Goal: Check status: Check status

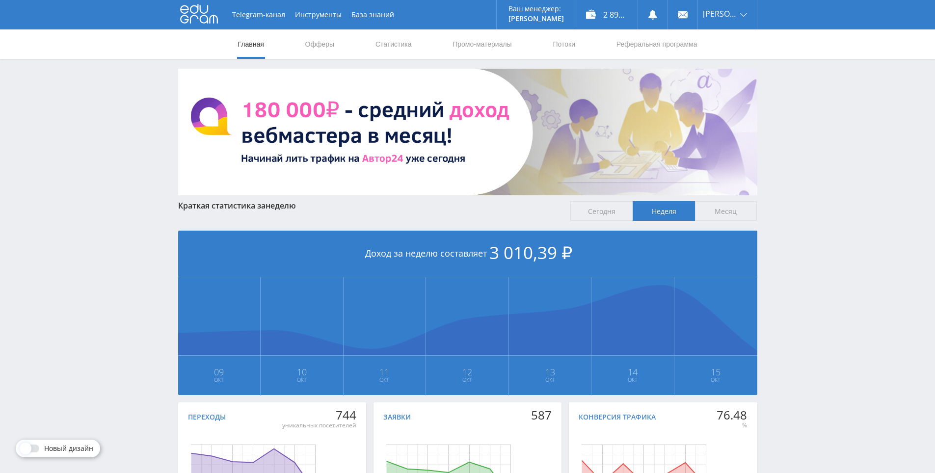
drag, startPoint x: 775, startPoint y: 238, endPoint x: 756, endPoint y: 170, distance: 71.0
click at [394, 39] on link "Статистика" at bounding box center [393, 43] width 38 height 29
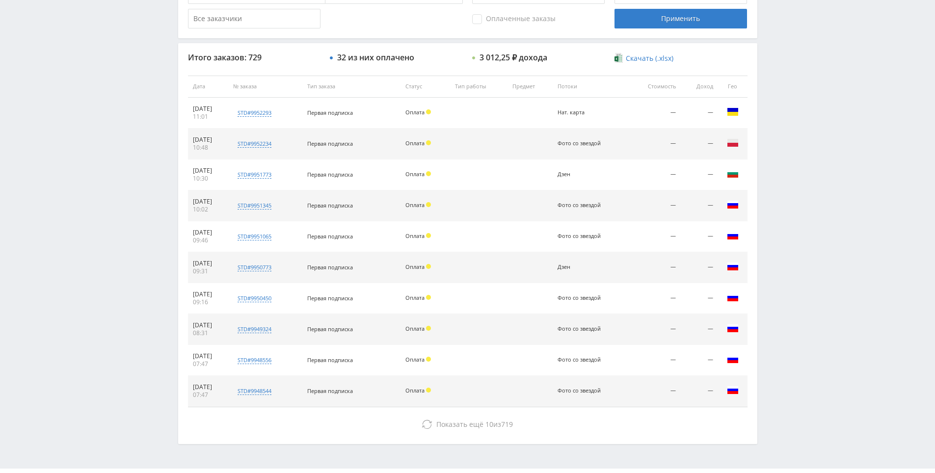
scroll to position [351, 0]
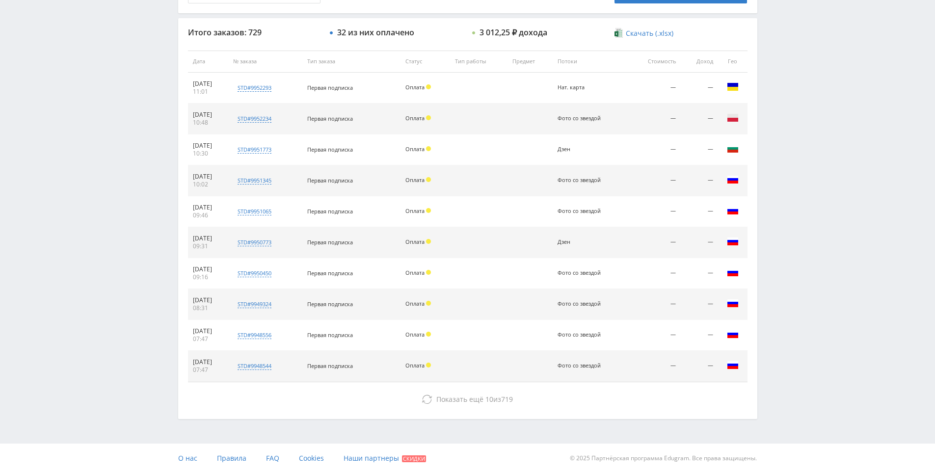
click at [550, 413] on div "Итого заказов: 729 32 из них оплачено 3 012,25 ₽ дохода Скачать (.xlsx) Дата № …" at bounding box center [467, 218] width 579 height 401
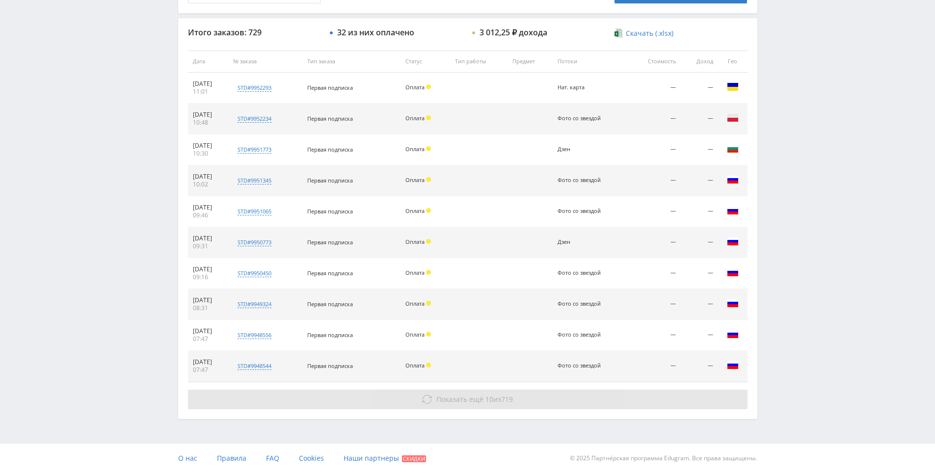
click at [554, 396] on button "Показать ещё 10 из 719" at bounding box center [468, 400] width 560 height 20
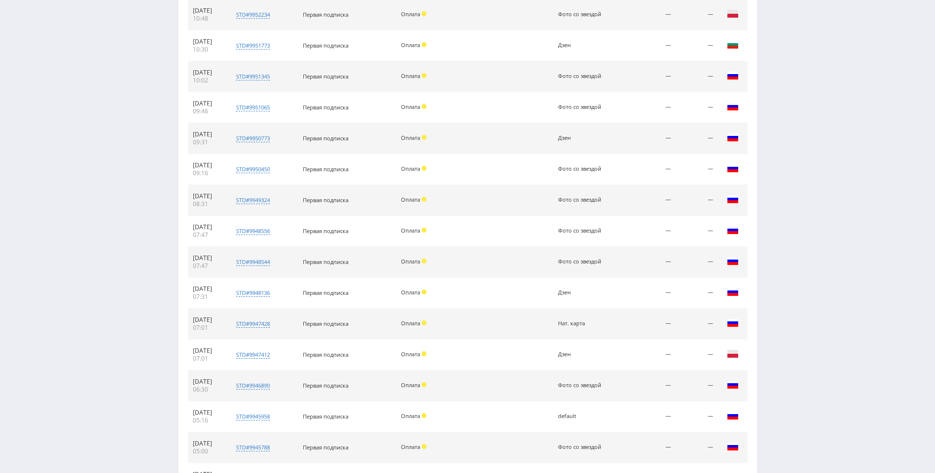
drag, startPoint x: 775, startPoint y: 273, endPoint x: 760, endPoint y: 375, distance: 102.6
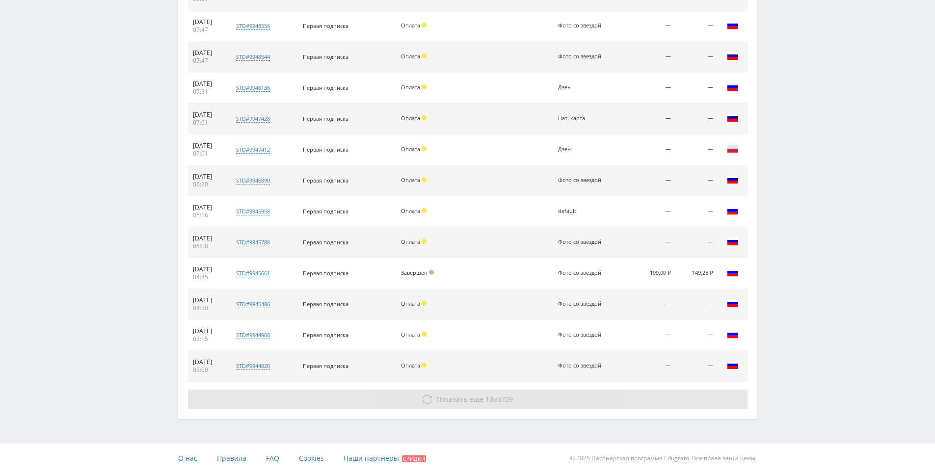
click at [645, 391] on button "Показать ещё 10 из 709" at bounding box center [468, 400] width 560 height 20
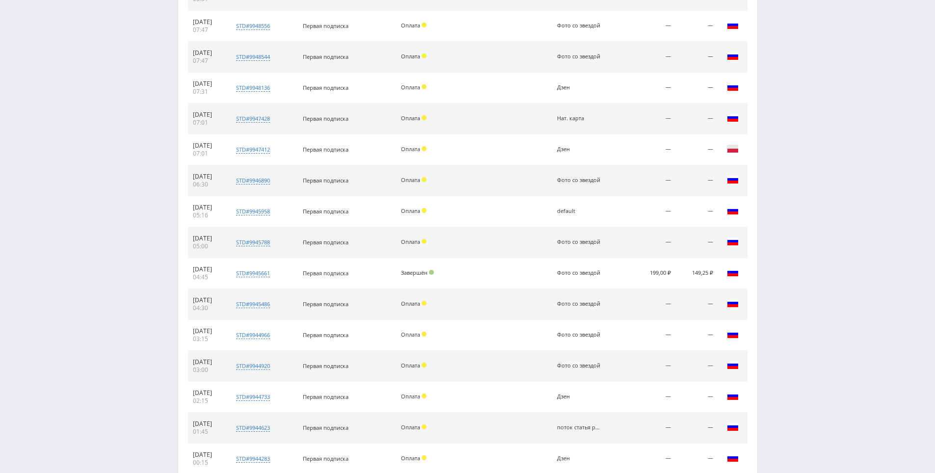
drag, startPoint x: 778, startPoint y: 232, endPoint x: 778, endPoint y: 242, distance: 10.3
click at [777, 237] on div "Telegram-канал Инструменты База знаний Ваш менеджер: Alex Alex Online @edugram_…" at bounding box center [467, 60] width 935 height 1443
click at [781, 249] on div "Telegram-канал Инструменты База знаний Ваш менеджер: Alex Alex Online @edugram_…" at bounding box center [467, 60] width 935 height 1443
click at [772, 240] on div "Telegram-канал Инструменты База знаний Ваш менеджер: Alex Alex Online @edugram_…" at bounding box center [467, 60] width 935 height 1443
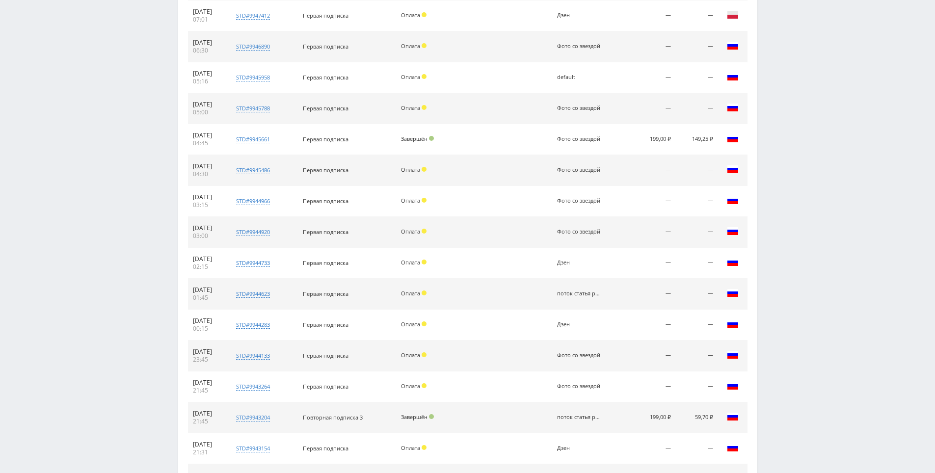
drag, startPoint x: 771, startPoint y: 254, endPoint x: 758, endPoint y: 305, distance: 52.5
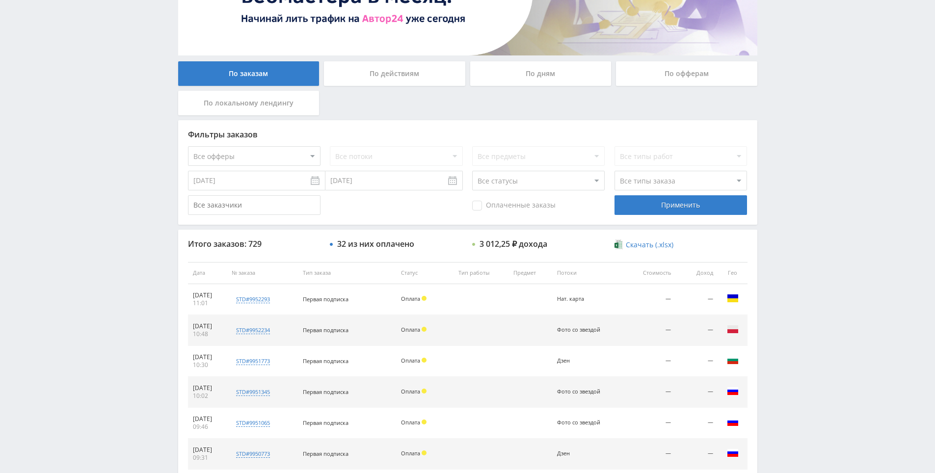
scroll to position [0, 0]
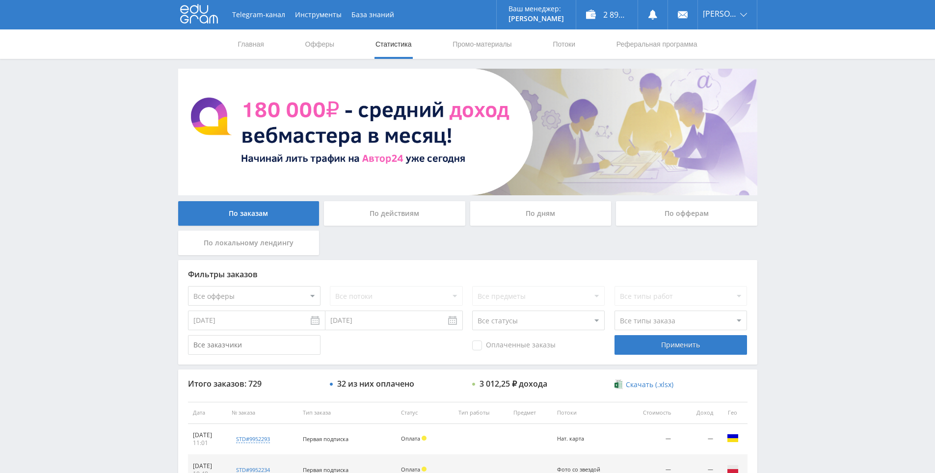
drag, startPoint x: 810, startPoint y: 369, endPoint x: 787, endPoint y: 267, distance: 104.7
click at [596, 19] on div "2 891,89 ₽" at bounding box center [606, 14] width 61 height 29
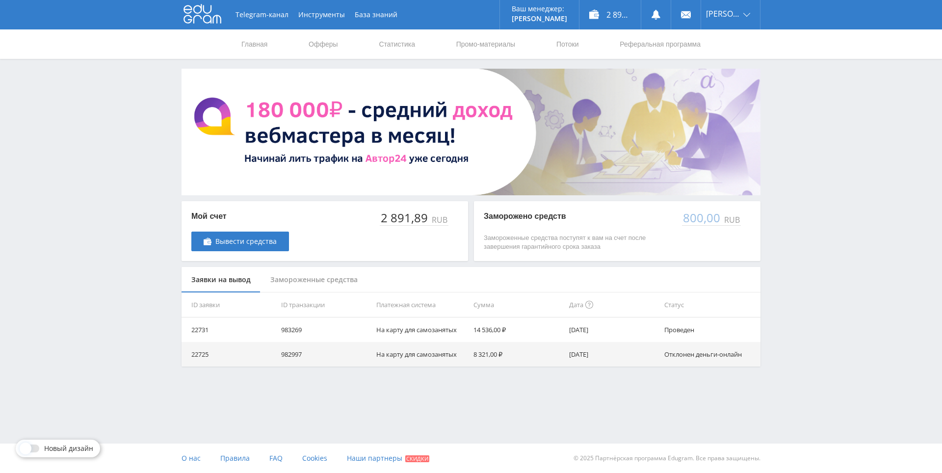
drag, startPoint x: 819, startPoint y: 243, endPoint x: 806, endPoint y: 214, distance: 31.5
click at [804, 209] on div "Telegram-канал Инструменты База знаний Ваш менеджер: [PERSON_NAME] Online @edug…" at bounding box center [471, 208] width 942 height 416
click at [789, 200] on div "Telegram-канал Инструменты База знаний Ваш менеджер: Alex Alex Online @edugram_…" at bounding box center [471, 208] width 942 height 416
click at [792, 201] on div "Telegram-канал Инструменты База знаний Ваш менеджер: Alex Alex Online @edugram_…" at bounding box center [471, 208] width 942 height 416
click at [784, 182] on div "Telegram-канал Инструменты База знаний Ваш менеджер: Alex Alex Online @edugram_…" at bounding box center [471, 208] width 942 height 416
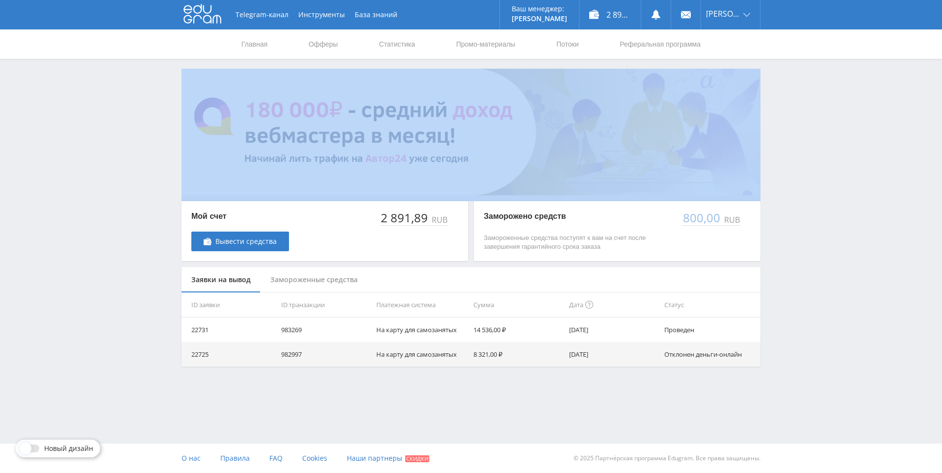
click at [784, 183] on div "Telegram-канал Инструменты База знаний Ваш менеджер: Alex Alex Online @edugram_…" at bounding box center [471, 208] width 942 height 416
click at [784, 186] on div "Telegram-канал Инструменты База знаний Ваш менеджер: Alex Alex Online @edugram_…" at bounding box center [471, 208] width 942 height 416
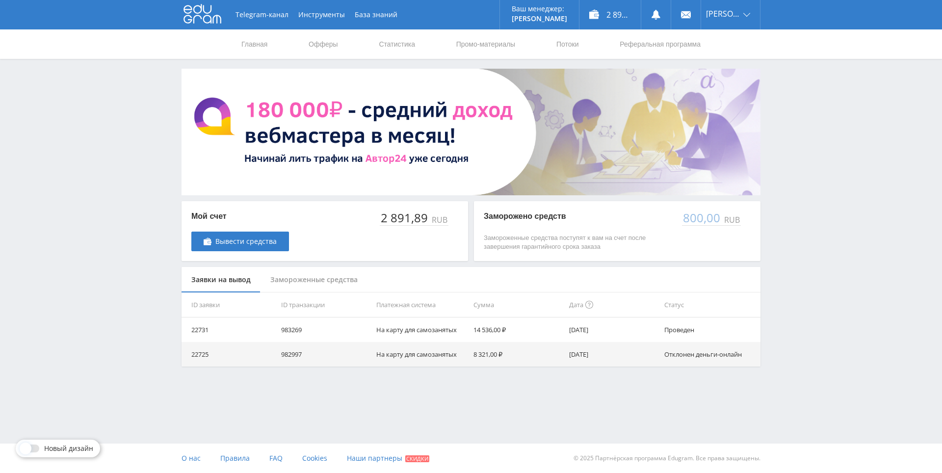
click at [774, 174] on div "Telegram-канал Инструменты База знаний Ваш менеджер: Alex Alex Online @edugram_…" at bounding box center [471, 208] width 942 height 416
click at [783, 184] on div "Telegram-канал Инструменты База знаний Ваш менеджер: Alex Alex Online @edugram_…" at bounding box center [471, 208] width 942 height 416
click at [770, 171] on div "Telegram-канал Инструменты База знаний Ваш менеджер: Alex Alex Online @edugram_…" at bounding box center [471, 208] width 942 height 416
click at [777, 182] on div "Telegram-канал Инструменты База знаний Ваш менеджер: Alex Alex Online @edugram_…" at bounding box center [471, 208] width 942 height 416
click at [780, 185] on div "Telegram-канал Инструменты База знаний Ваш менеджер: Alex Alex Online @edugram_…" at bounding box center [471, 208] width 942 height 416
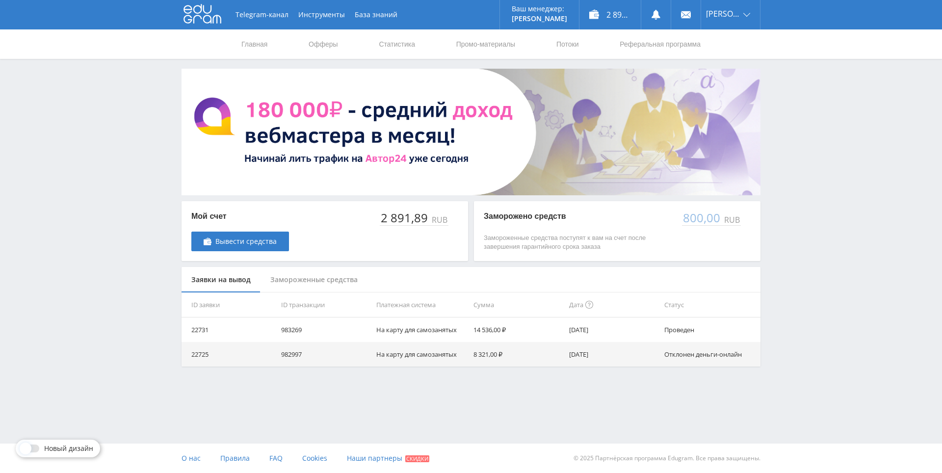
click at [776, 178] on div "Telegram-канал Инструменты База знаний Ваш менеджер: Alex Alex Online @edugram_…" at bounding box center [471, 208] width 942 height 416
click at [781, 191] on div "Telegram-канал Инструменты База знаний Ваш менеджер: Alex Alex Online @edugram_…" at bounding box center [471, 208] width 942 height 416
click at [787, 203] on div "Telegram-канал Инструменты База знаний Ваш менеджер: Alex Alex Online @edugram_…" at bounding box center [471, 208] width 942 height 416
drag, startPoint x: 782, startPoint y: 188, endPoint x: 779, endPoint y: 181, distance: 8.4
drag, startPoint x: 779, startPoint y: 181, endPoint x: 769, endPoint y: 177, distance: 10.9
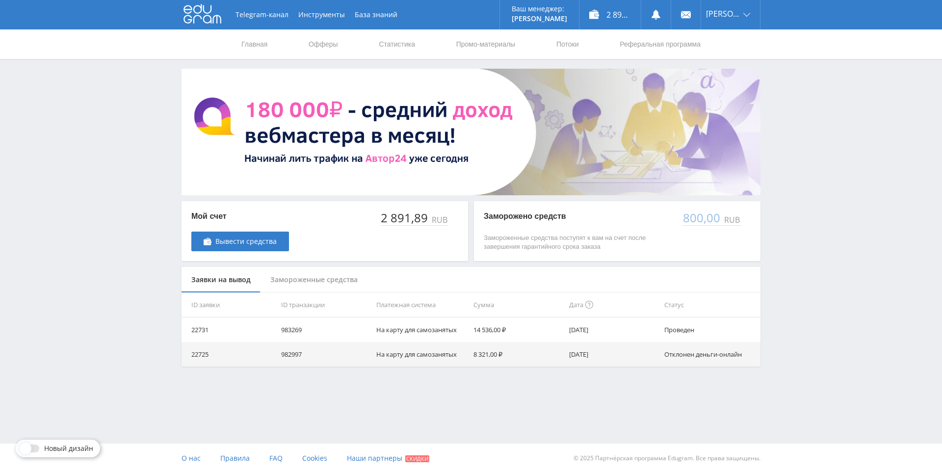
click at [779, 181] on div "Telegram-канал Инструменты База знаний Ваш менеджер: Alex Alex Online @edugram_…" at bounding box center [471, 208] width 942 height 416
click at [653, 28] on link at bounding box center [655, 14] width 29 height 29
click at [658, 45] on link "Реферальная программа" at bounding box center [660, 43] width 83 height 29
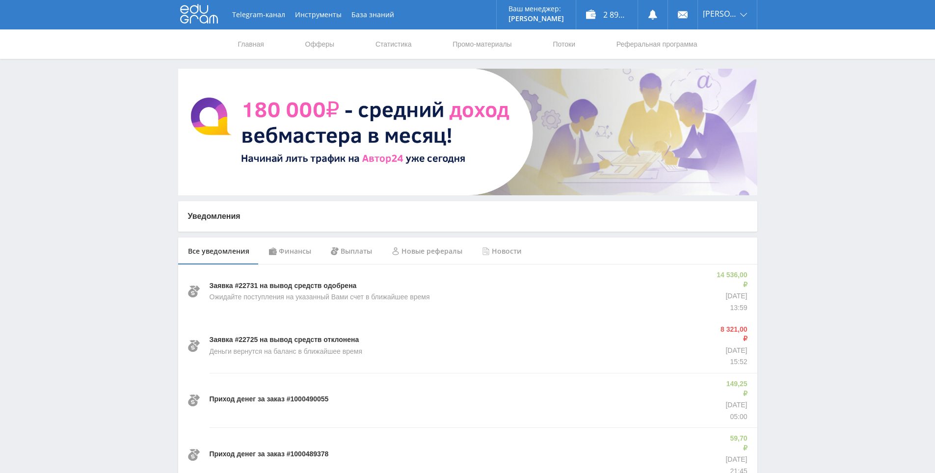
drag, startPoint x: 811, startPoint y: 291, endPoint x: 784, endPoint y: 261, distance: 40.3
click at [632, 47] on link "Реферальная программа" at bounding box center [656, 43] width 83 height 29
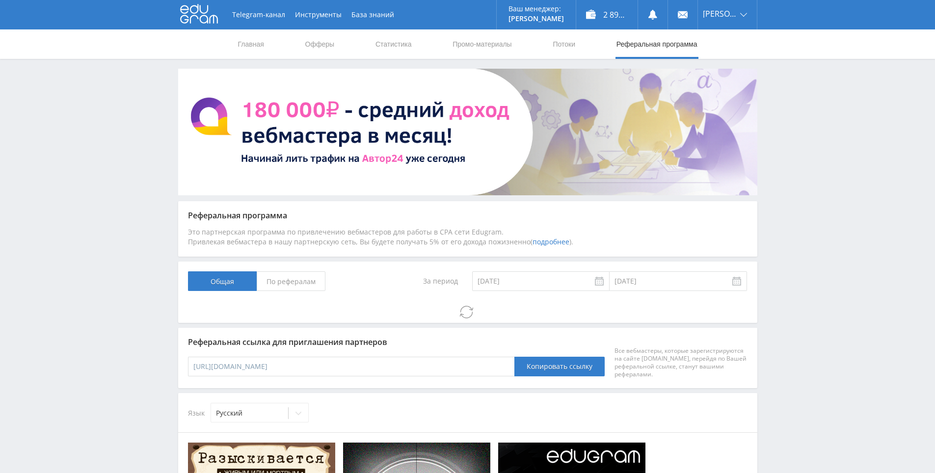
drag, startPoint x: 815, startPoint y: 287, endPoint x: 799, endPoint y: 262, distance: 30.2
click at [799, 262] on div "Telegram-канал Инструменты База знаний Ваш менеджер: [PERSON_NAME] Online @edug…" at bounding box center [467, 477] width 935 height 955
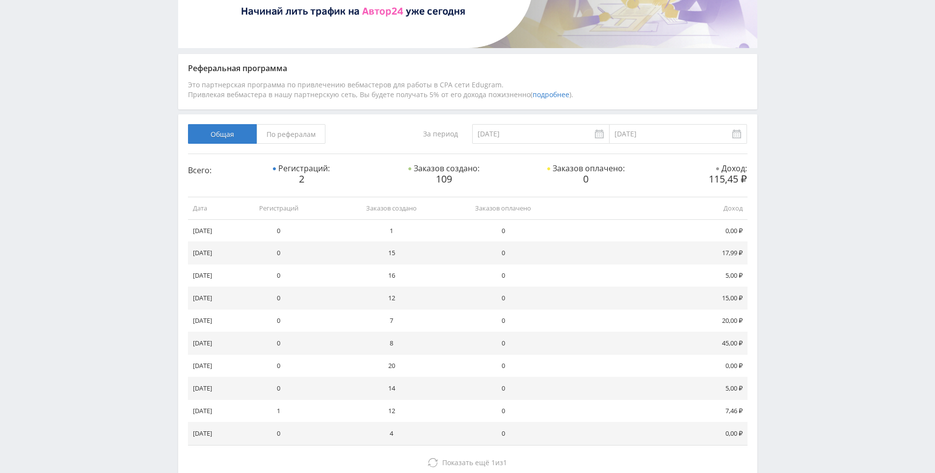
scroll to position [245, 0]
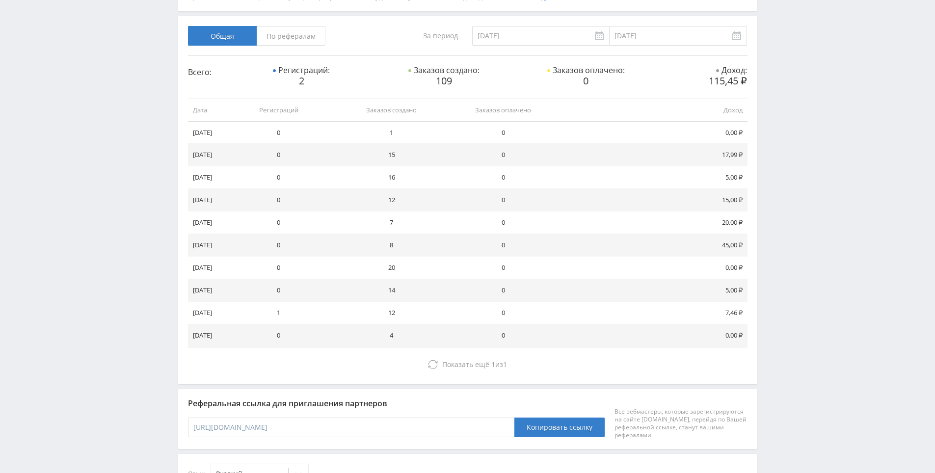
click at [532, 382] on div "Общая По рефералам За период 28.08.2025 15.10.2025 Всего: Регистраций: 2 Заказо…" at bounding box center [467, 200] width 579 height 368
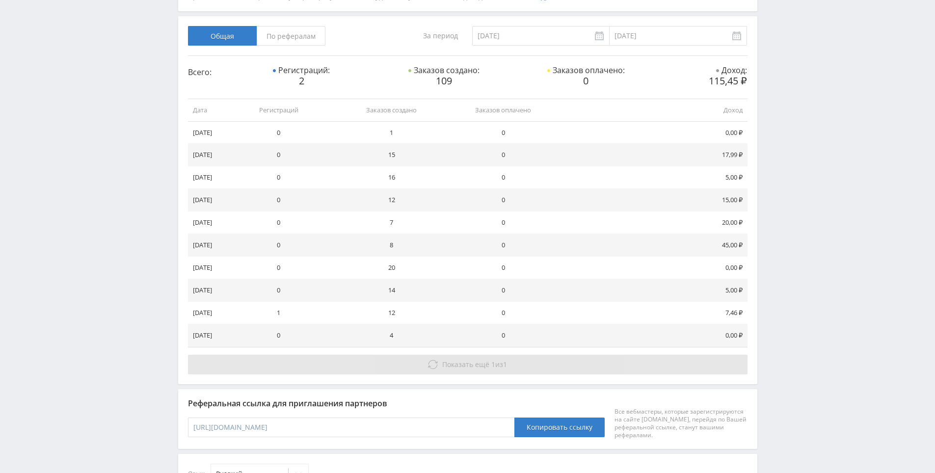
drag, startPoint x: 533, startPoint y: 375, endPoint x: 531, endPoint y: 360, distance: 15.8
click at [533, 368] on div "Общая По рефералам За период 28.08.2025 15.10.2025 Всего: Регистраций: 2 Заказо…" at bounding box center [467, 200] width 579 height 368
click at [531, 360] on button "Показать ещё 1 из 1" at bounding box center [468, 365] width 560 height 20
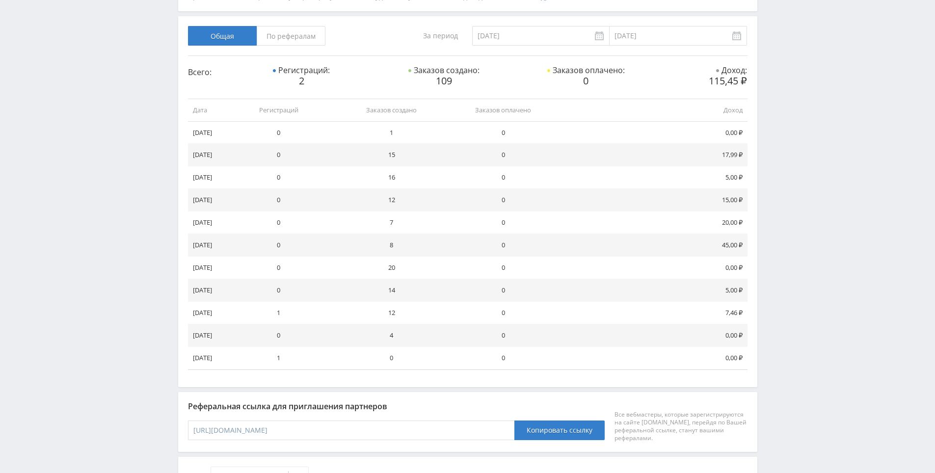
click at [820, 128] on div "Telegram-канал Инструменты База знаний Ваш менеджер: Alex Alex Online @edugram_…" at bounding box center [467, 387] width 935 height 1264
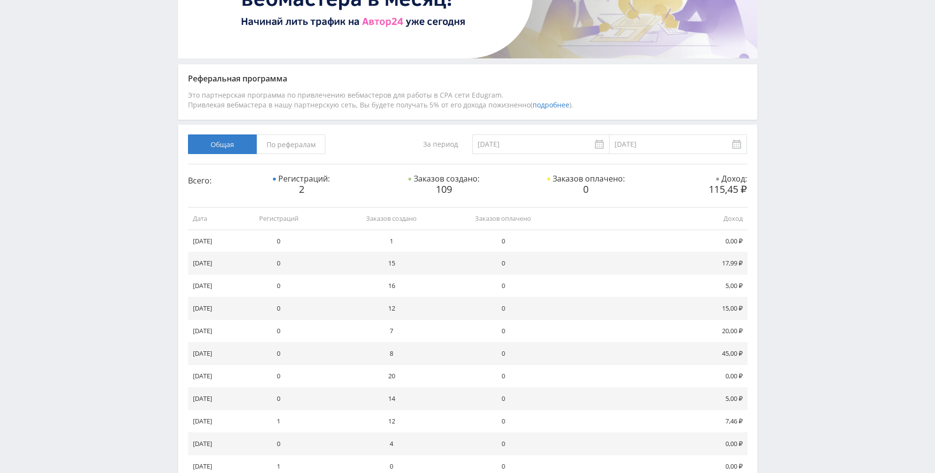
drag, startPoint x: 795, startPoint y: 156, endPoint x: 664, endPoint y: 49, distance: 169.9
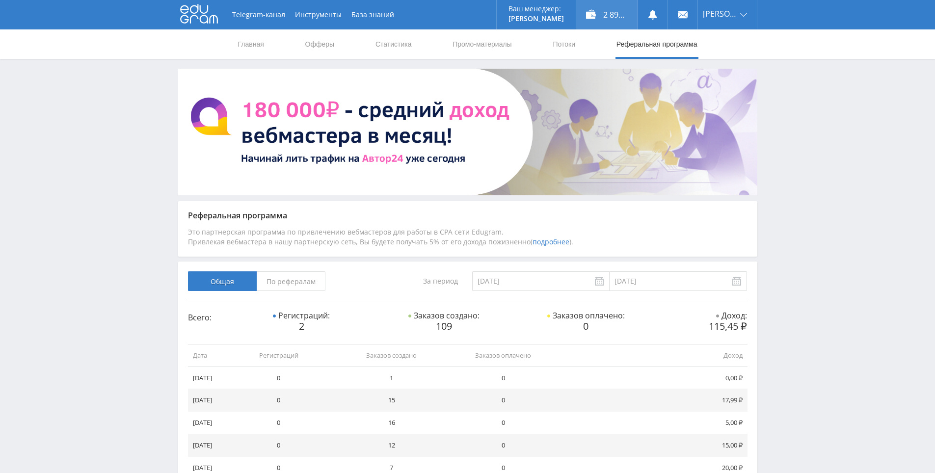
click at [632, 21] on div "2 891,89 ₽" at bounding box center [606, 14] width 61 height 29
